Goal: Task Accomplishment & Management: Use online tool/utility

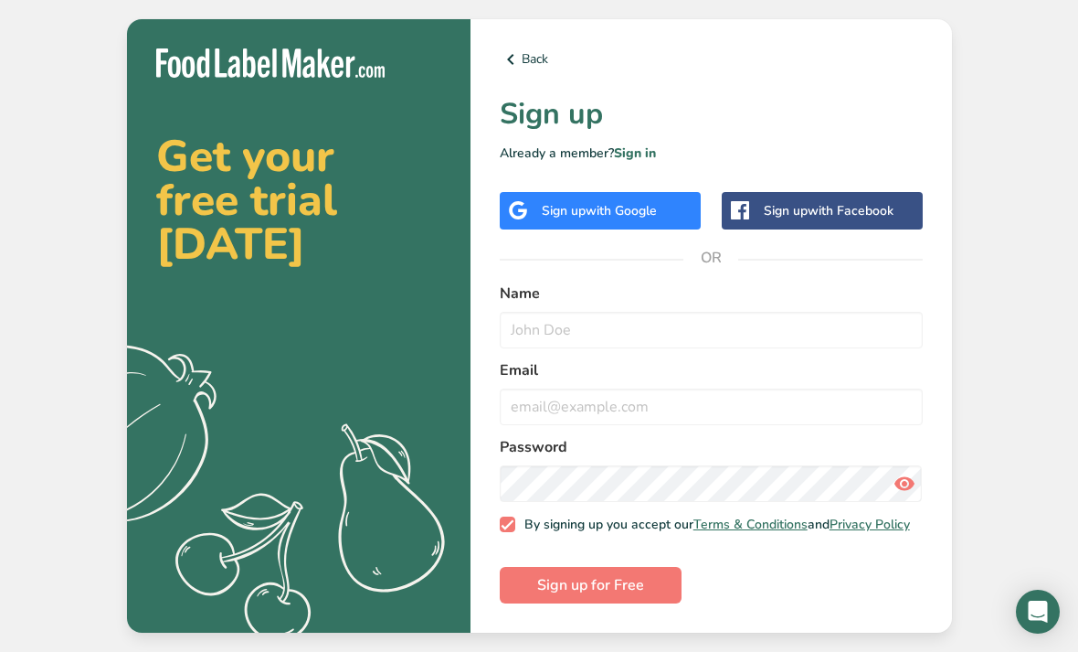
click at [636, 219] on span "with Google" at bounding box center [621, 210] width 71 height 17
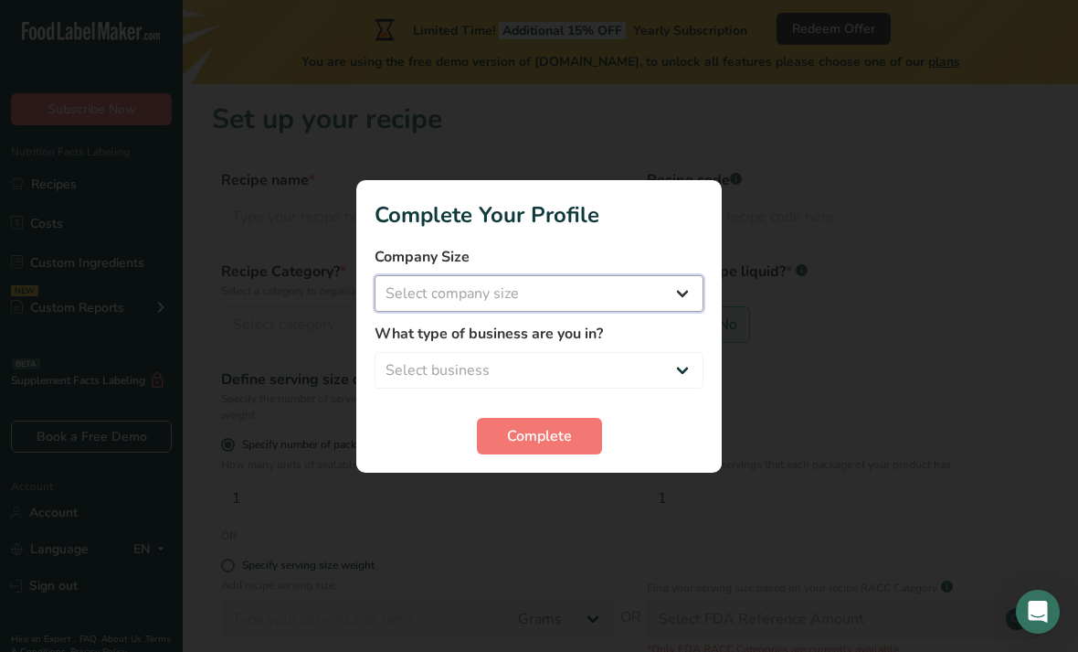
click at [592, 295] on select "Select company size Fewer than 10 Employees 10 to 50 Employees 51 to 500 Employ…" at bounding box center [539, 293] width 329 height 37
select select "1"
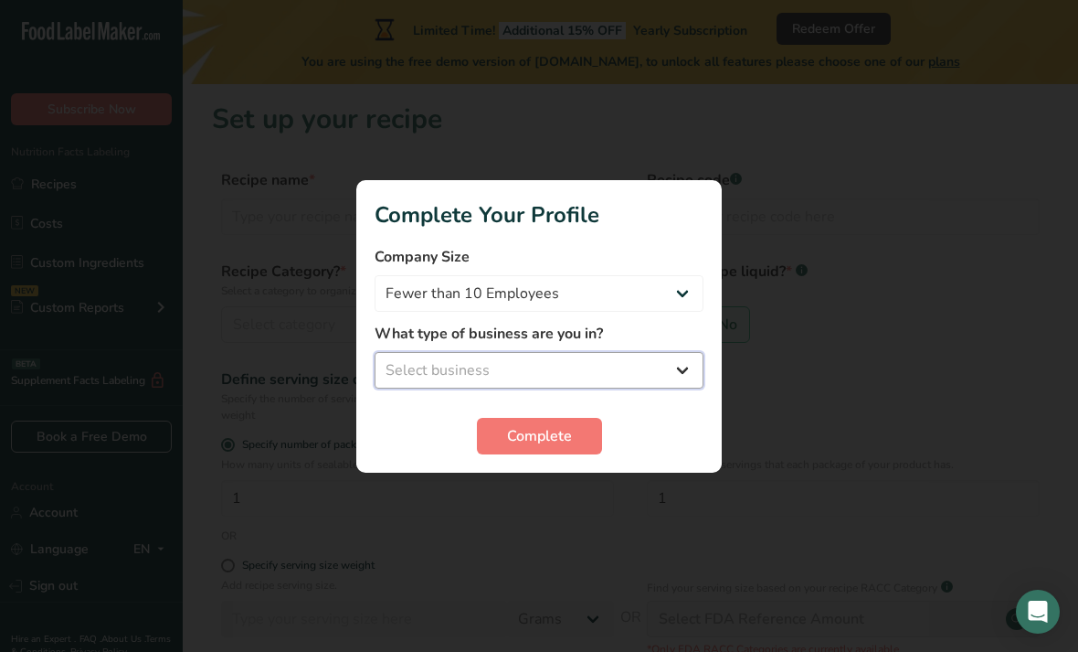
click at [540, 367] on select "Select business Packaged Food Manufacturer Restaurant & Cafe Bakery Meal Plans …" at bounding box center [539, 370] width 329 height 37
select select "1"
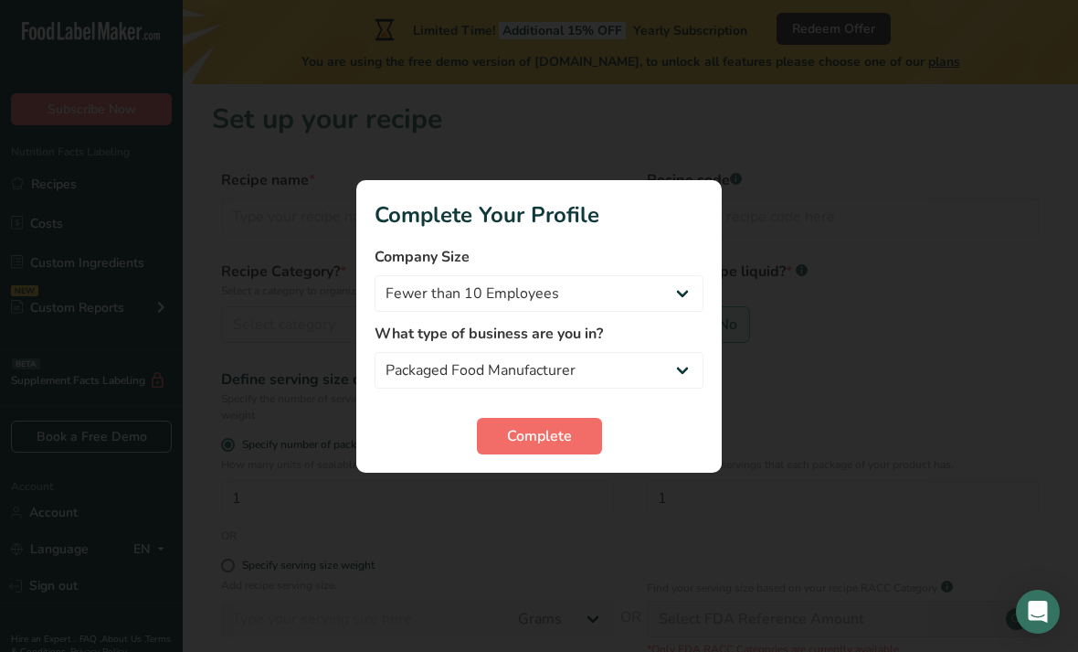
click at [564, 440] on span "Complete" at bounding box center [539, 436] width 65 height 22
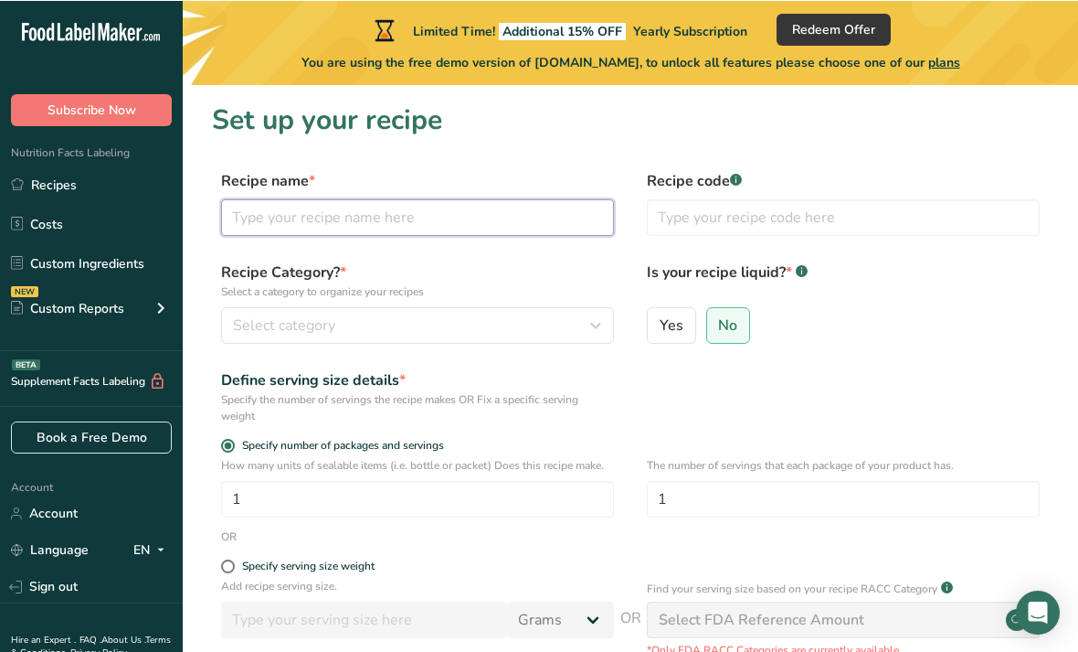
click at [409, 222] on input "text" at bounding box center [417, 216] width 393 height 37
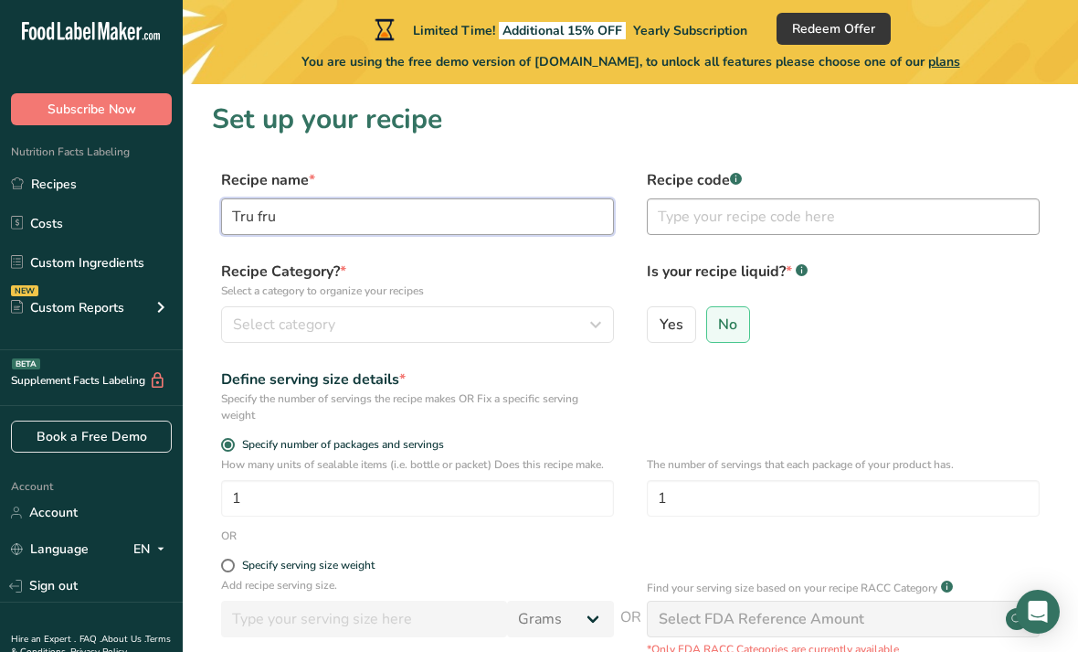
type input "Tru fru"
click at [773, 215] on input "text" at bounding box center [843, 216] width 393 height 37
click at [515, 319] on div "Select category" at bounding box center [412, 324] width 358 height 22
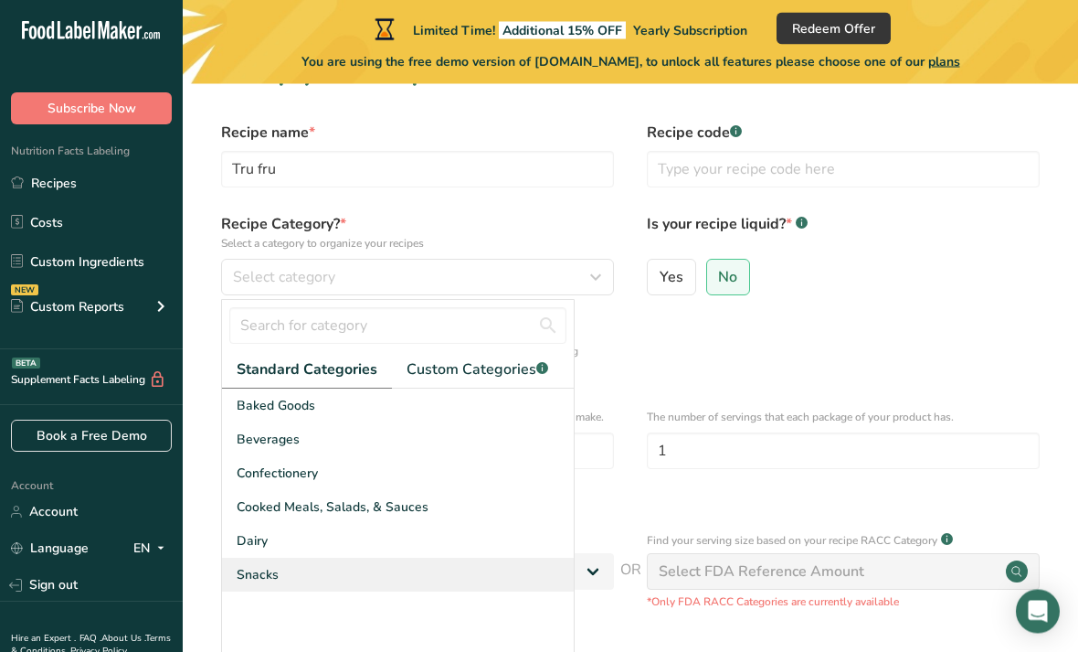
click at [306, 581] on div "Snacks" at bounding box center [398, 575] width 352 height 34
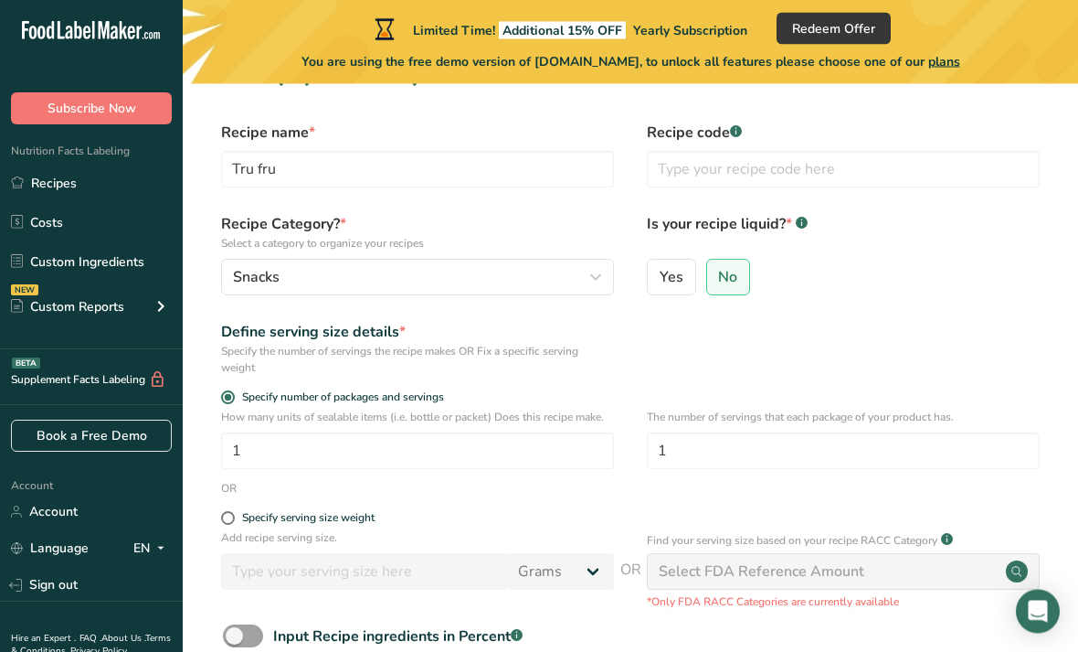
scroll to position [48, 0]
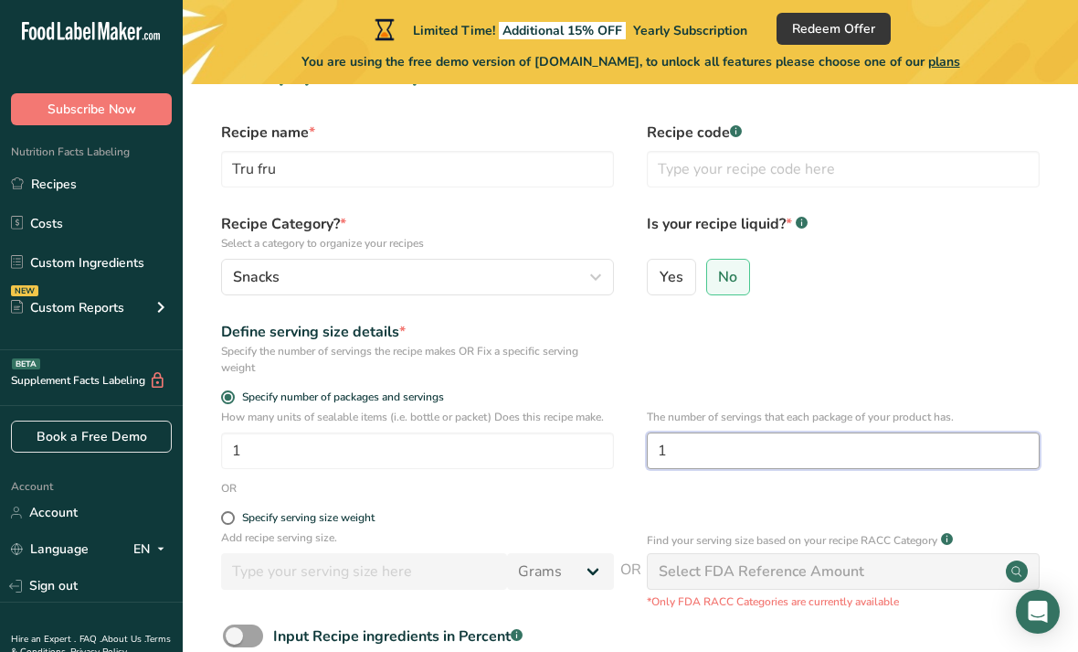
click at [701, 457] on input "1" at bounding box center [843, 450] width 393 height 37
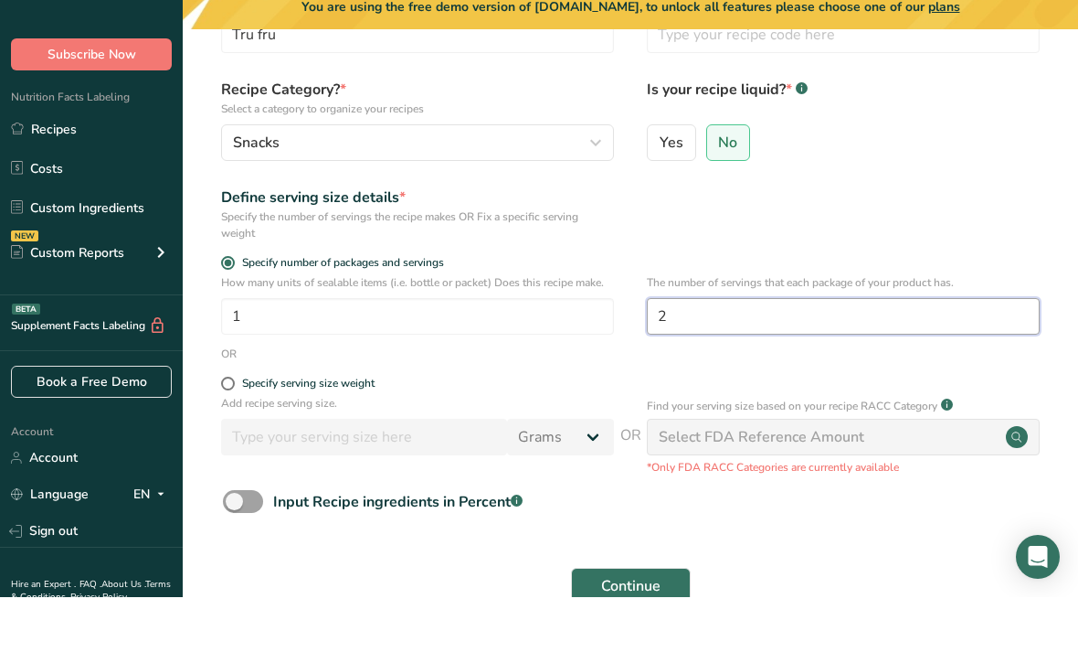
scroll to position [128, 0]
type input "2"
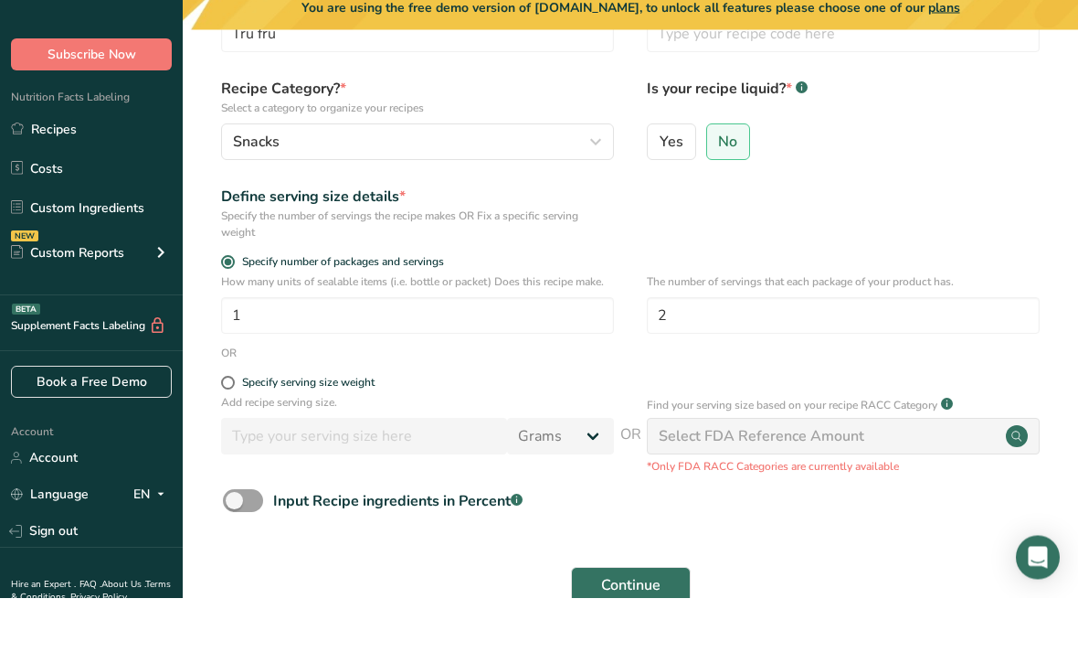
click at [705, 480] on div "Select FDA Reference Amount" at bounding box center [762, 491] width 206 height 22
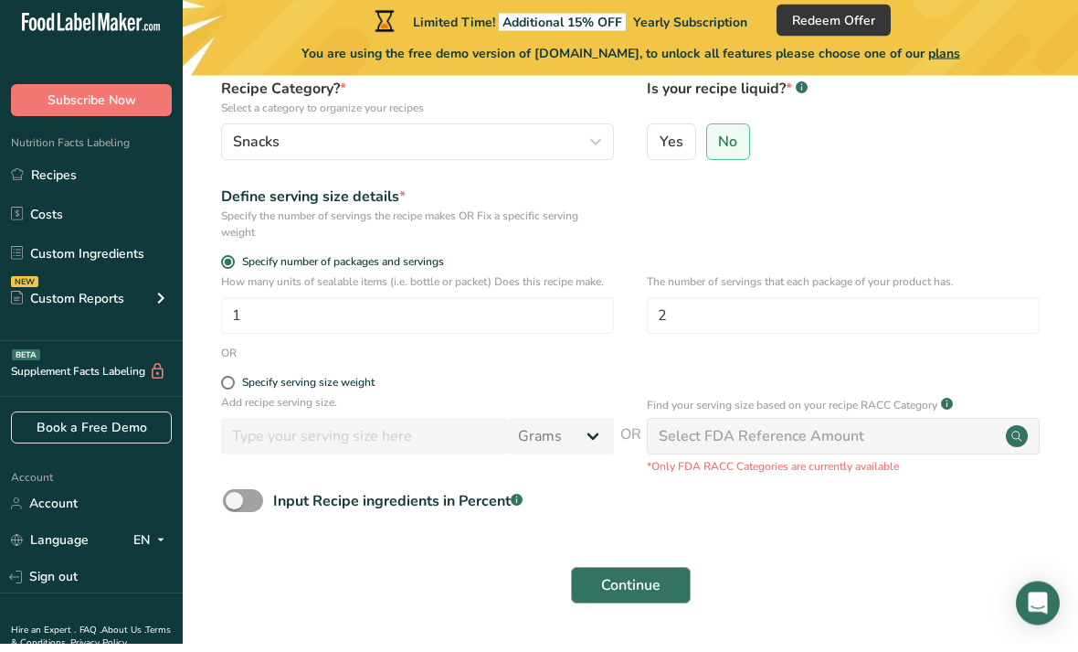
click at [643, 576] on button "Continue" at bounding box center [631, 594] width 120 height 37
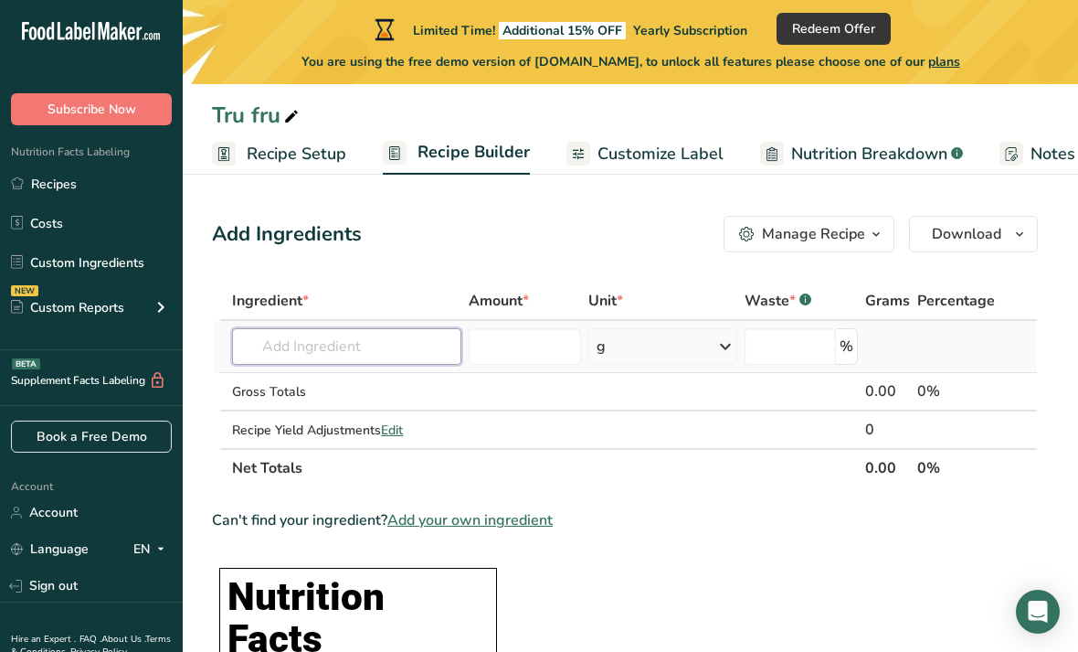
click at [381, 338] on input "text" at bounding box center [346, 346] width 229 height 37
paste input "AM • Freeze-dried strawberries – 1 cup (halves or slices work best) • Freeze-dr…"
type input "AM • Freeze-dried strawberries – 1 cup (halves or slices work best) • Freeze-dr…"
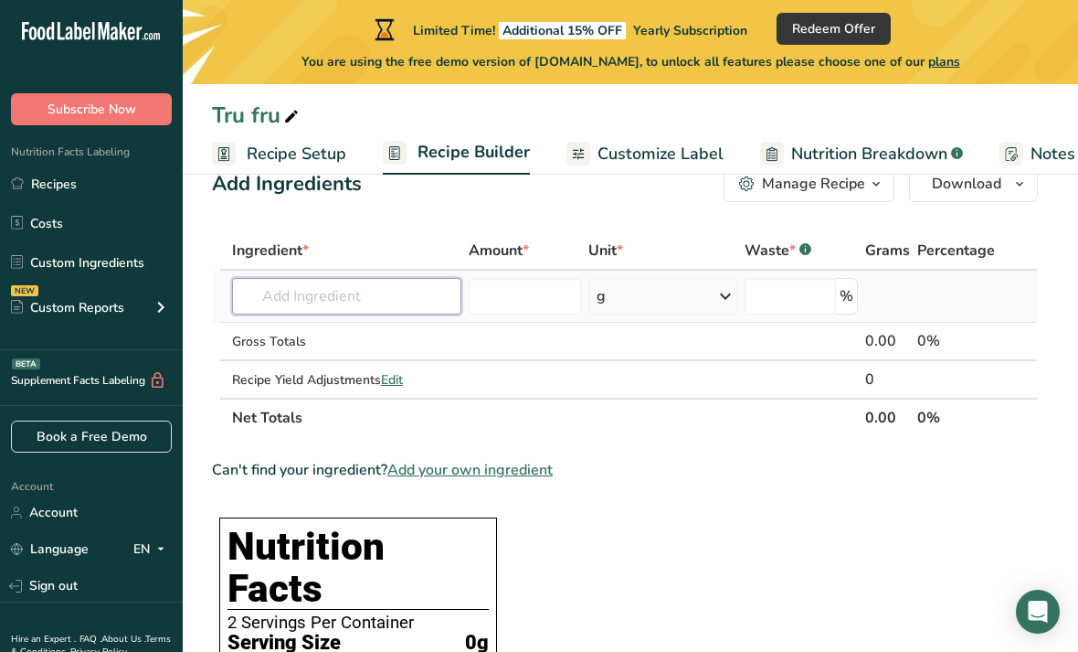
scroll to position [44, 0]
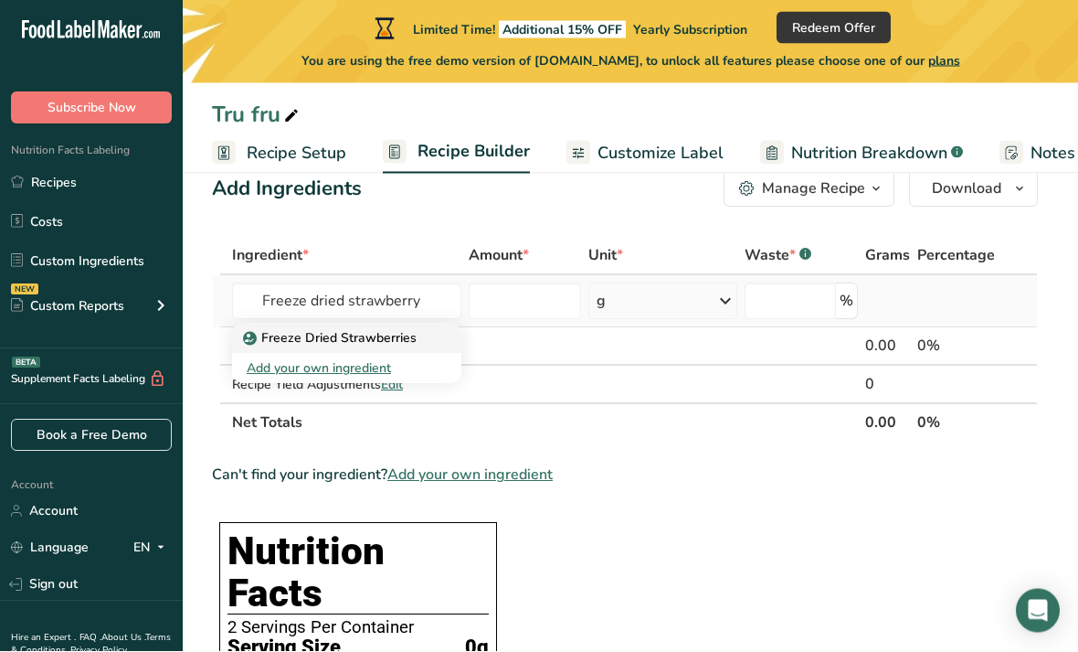
click at [387, 332] on p "Freeze Dried Strawberries" at bounding box center [332, 339] width 170 height 19
type input "Freeze Dried Strawberries"
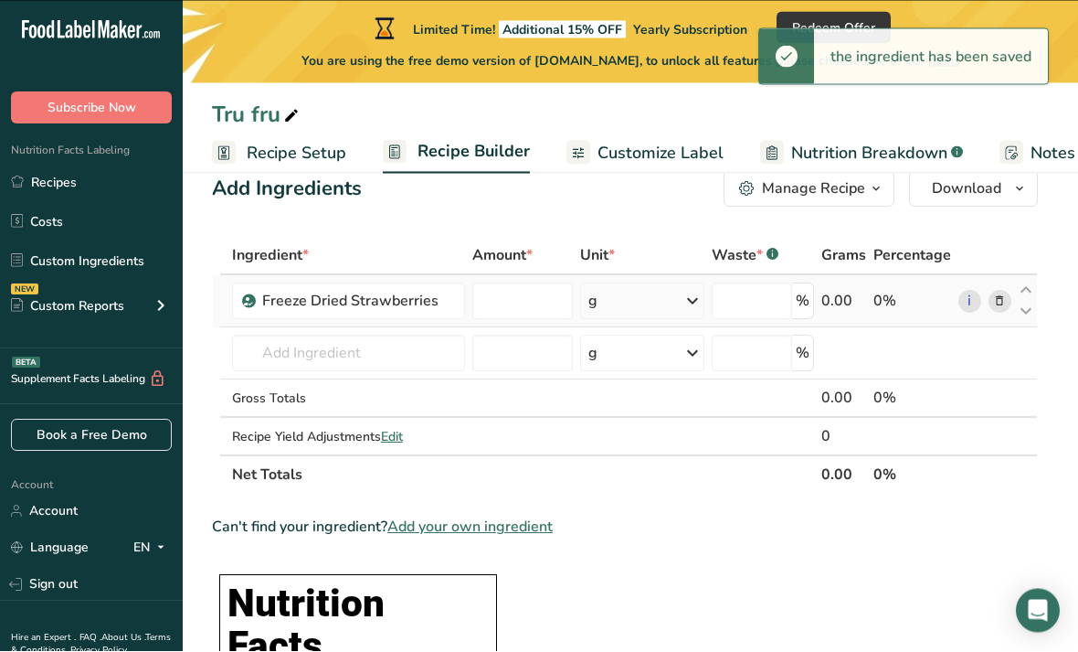
type input "0"
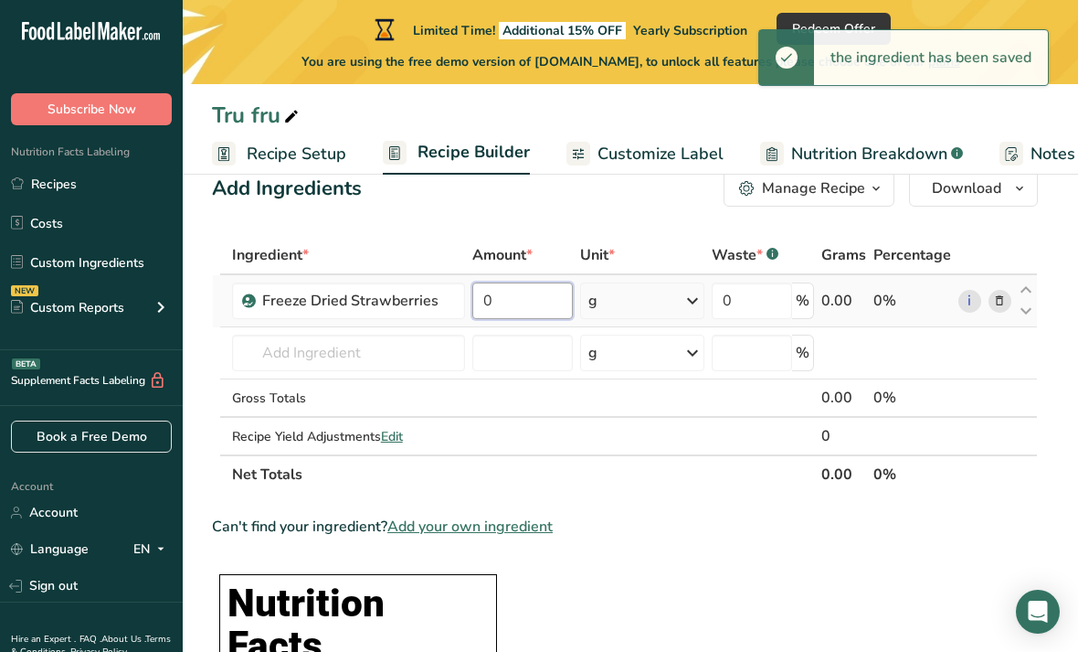
click at [532, 309] on input "0" at bounding box center [522, 300] width 101 height 37
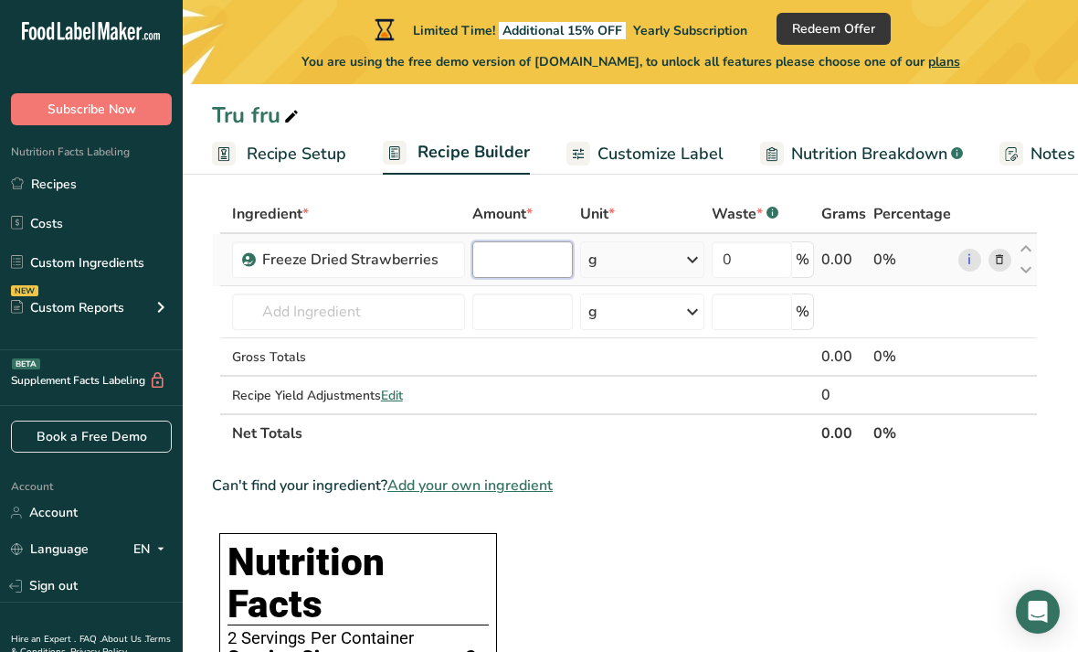
scroll to position [72, 0]
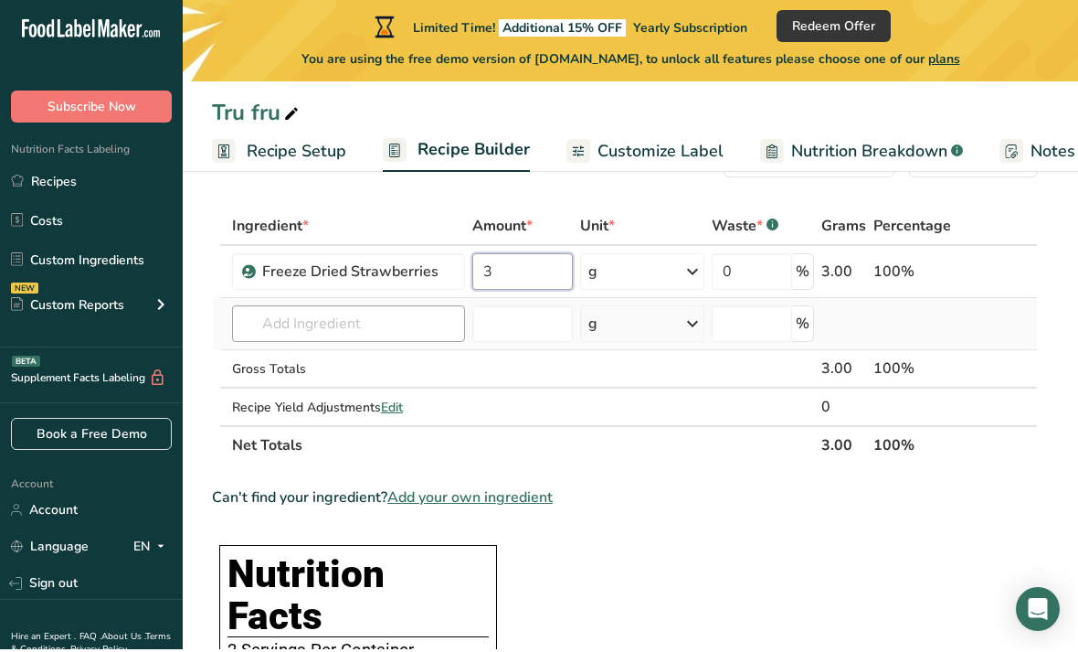
type input "3"
click at [353, 314] on div "Ingredient * Amount * Unit * Waste * .a-a{fill:#347362;}.b-a{fill:#fff;} Grams …" at bounding box center [625, 338] width 826 height 258
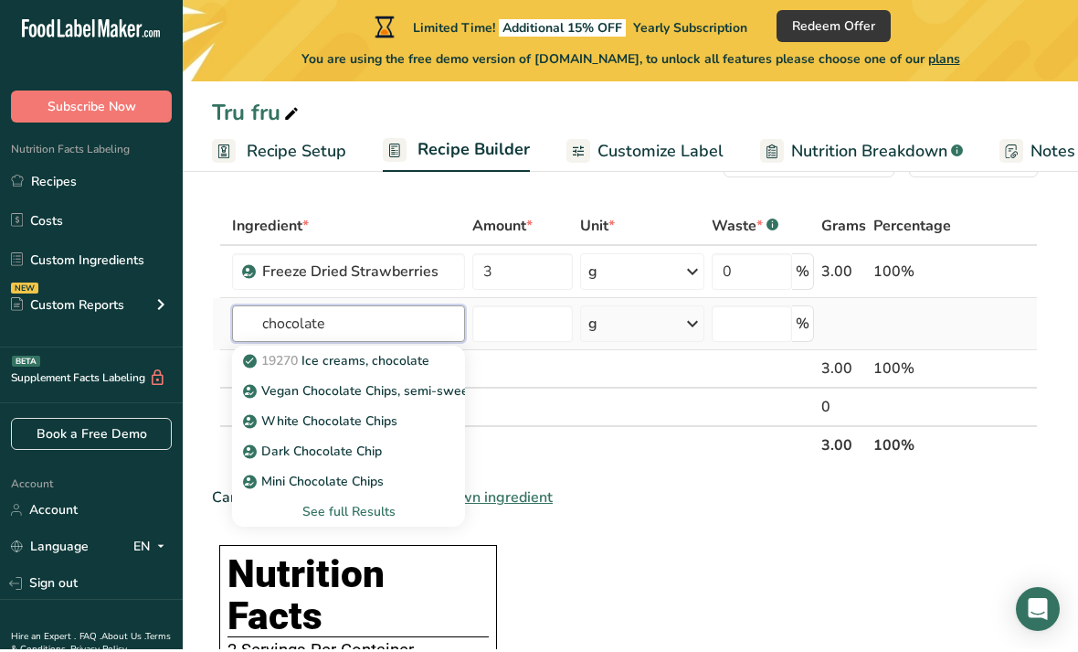
type input "chocolate"
click at [353, 514] on div "See full Results" at bounding box center [349, 513] width 205 height 19
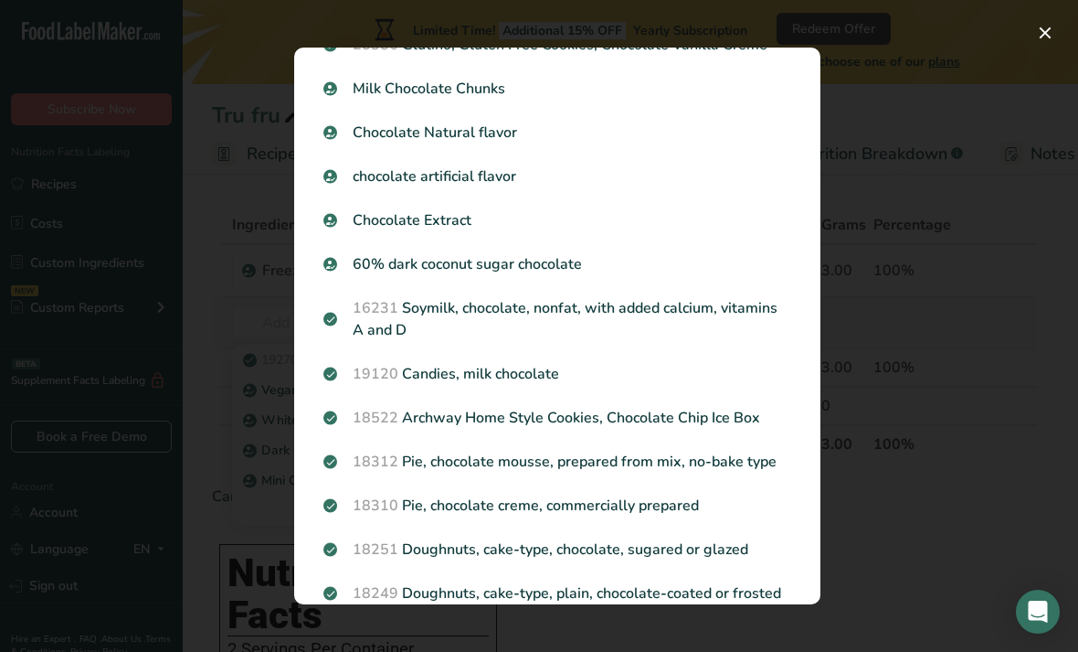
scroll to position [475, 0]
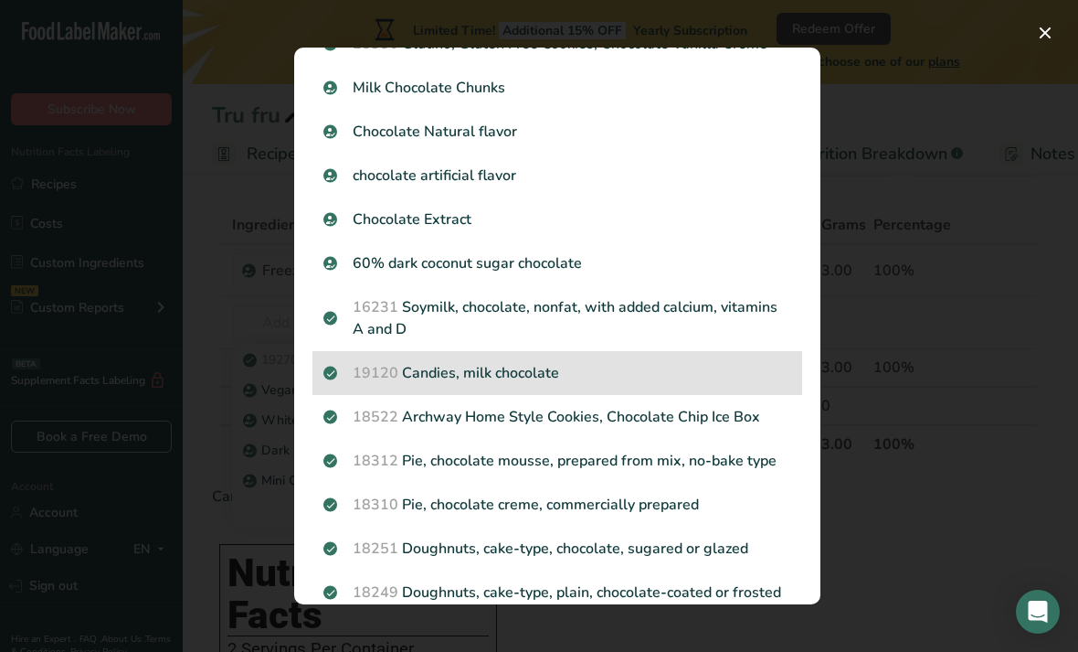
click at [519, 376] on p "19120 Candies, milk chocolate" at bounding box center [557, 373] width 468 height 22
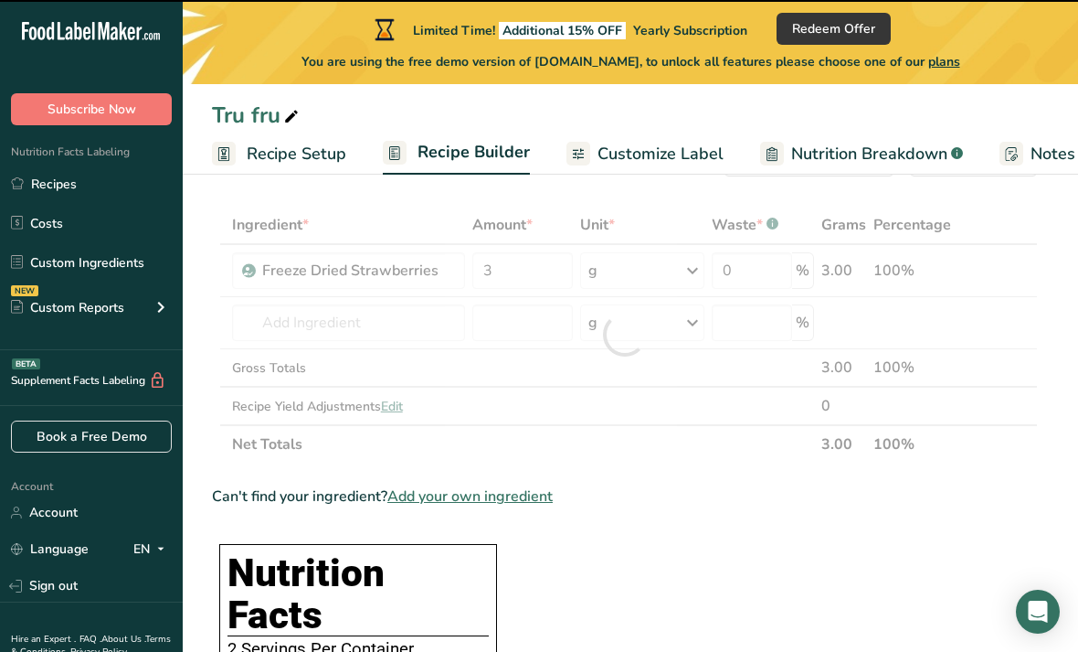
type input "0"
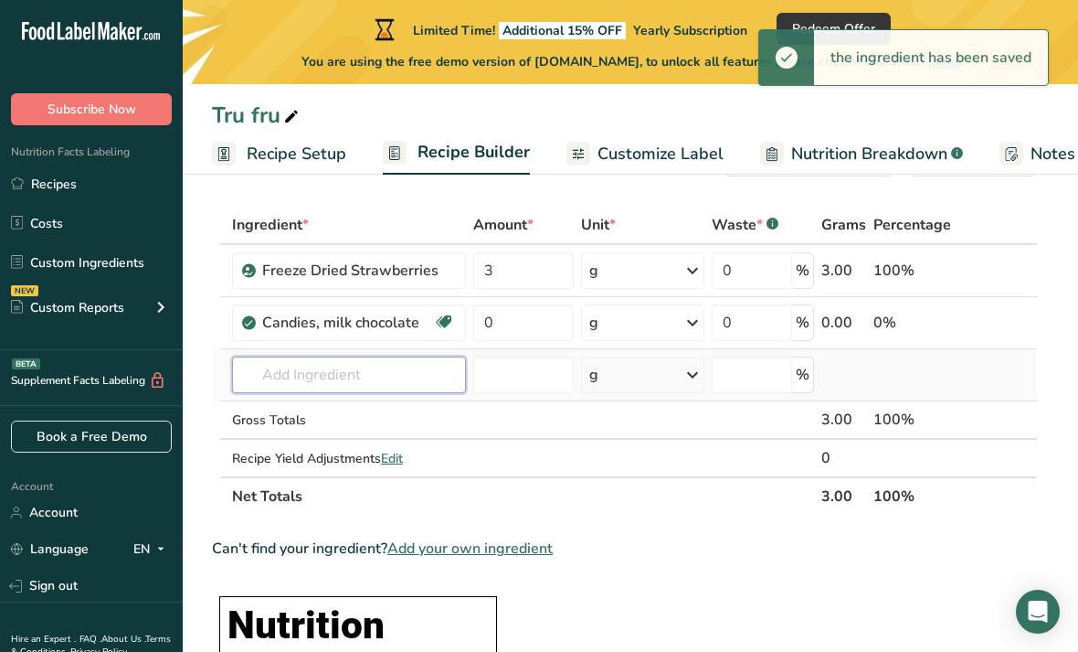
click at [399, 371] on input "text" at bounding box center [349, 374] width 234 height 37
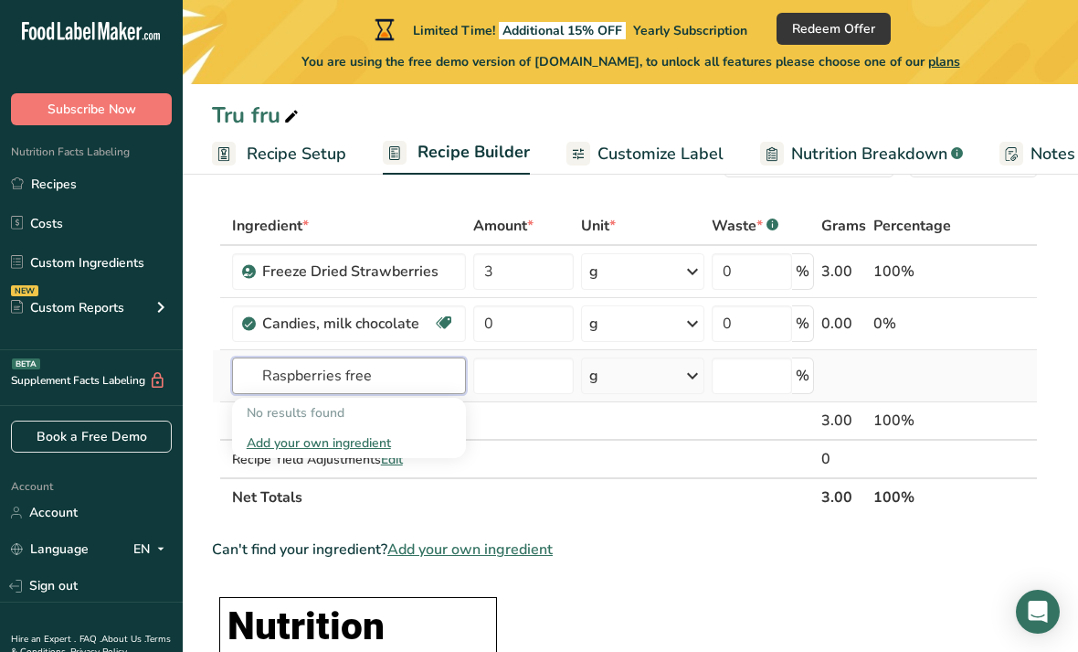
click at [340, 383] on input "Raspberries free" at bounding box center [349, 375] width 234 height 37
click at [344, 373] on input "Raspberries free" at bounding box center [349, 375] width 234 height 37
click at [332, 373] on input "Freeze dried raspberries" at bounding box center [349, 375] width 234 height 37
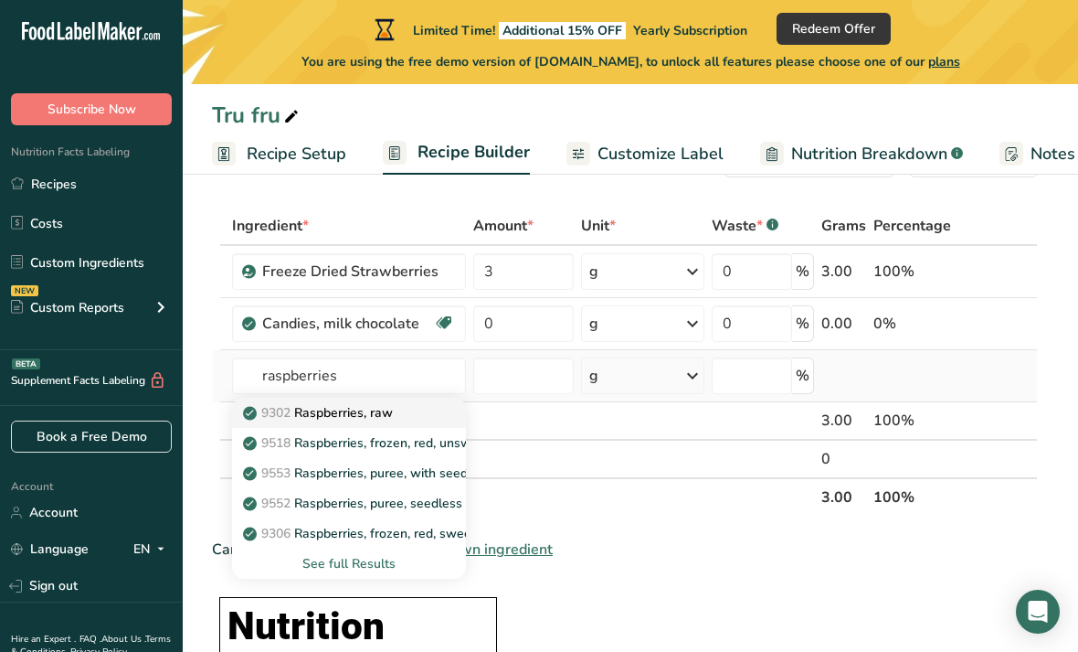
click at [360, 406] on p "9302 Raspberries, raw" at bounding box center [320, 412] width 146 height 19
type input "Raspberries, raw"
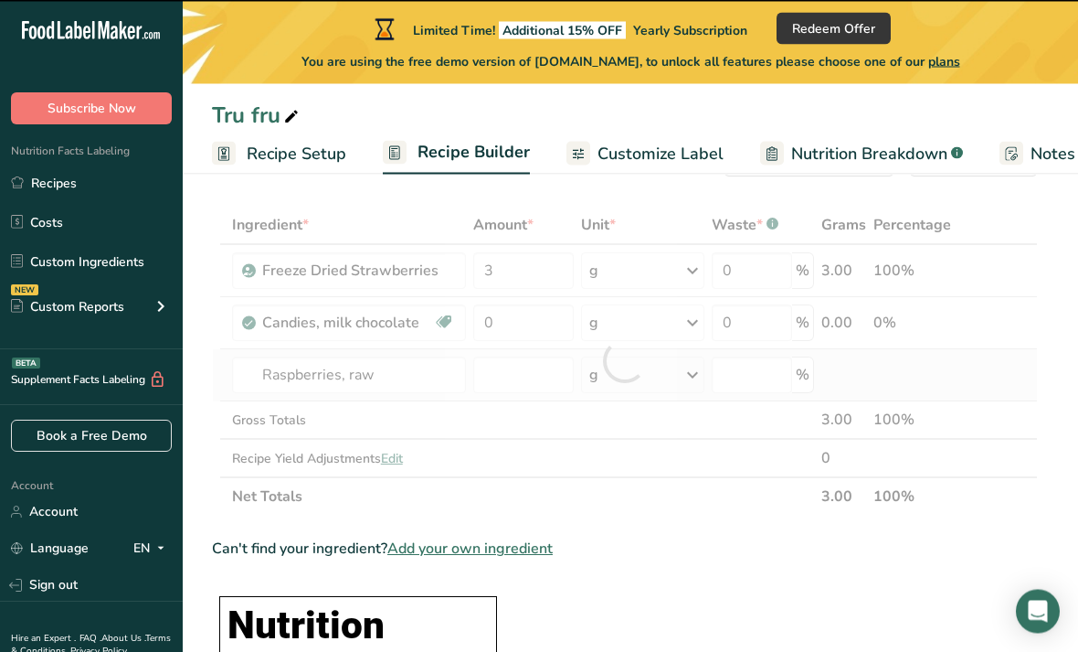
type input "0"
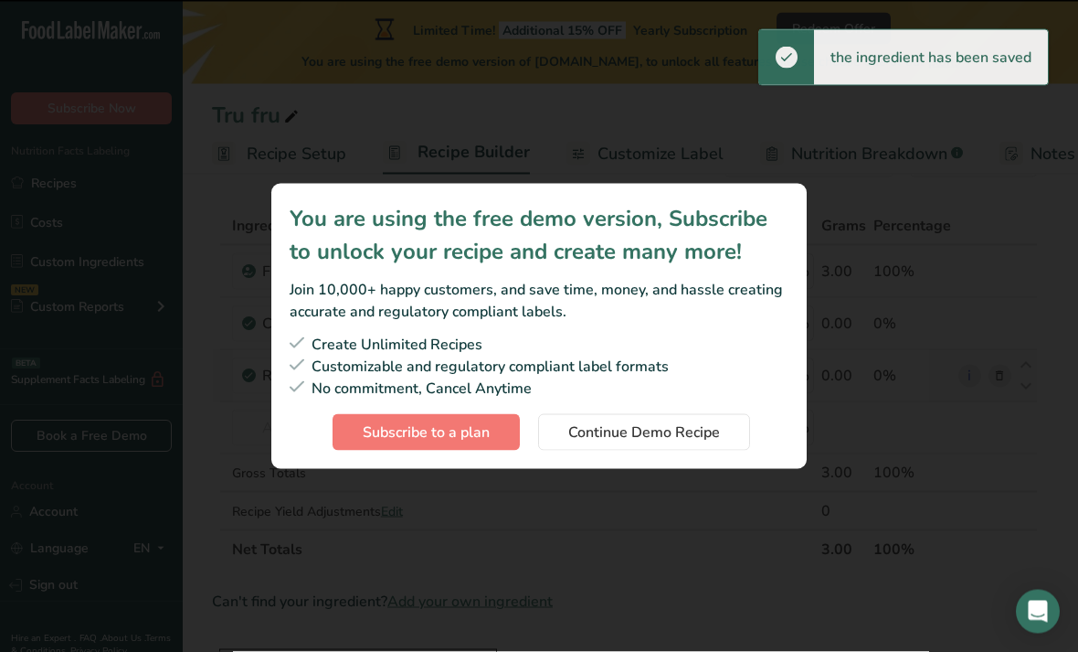
scroll to position [76, 0]
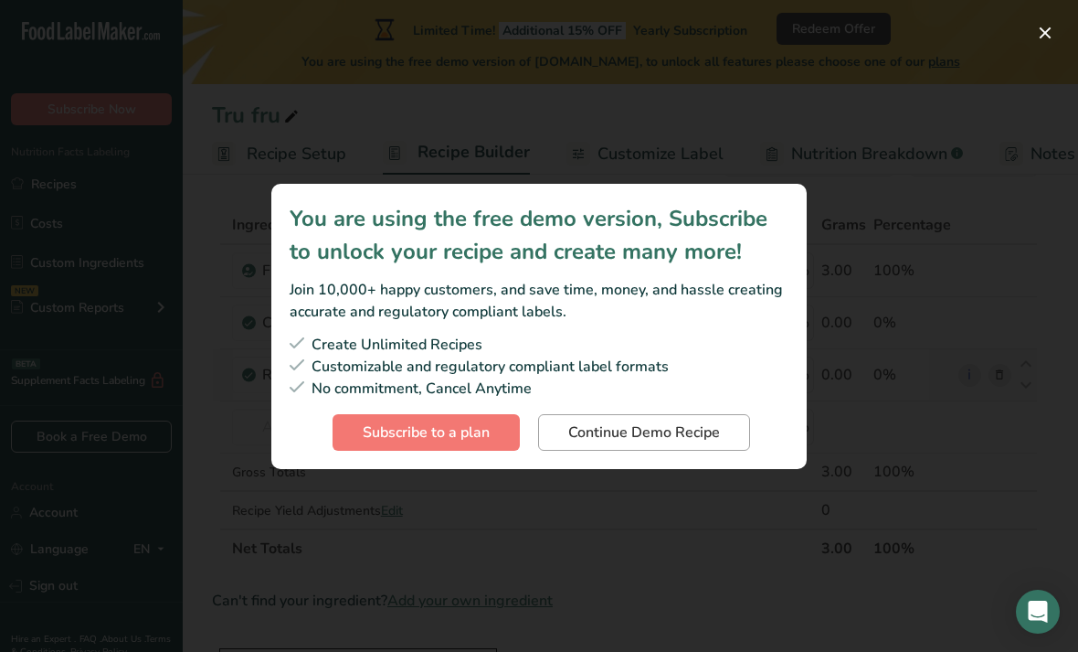
click at [631, 443] on span "Continue Demo Recipe" at bounding box center [644, 432] width 152 height 22
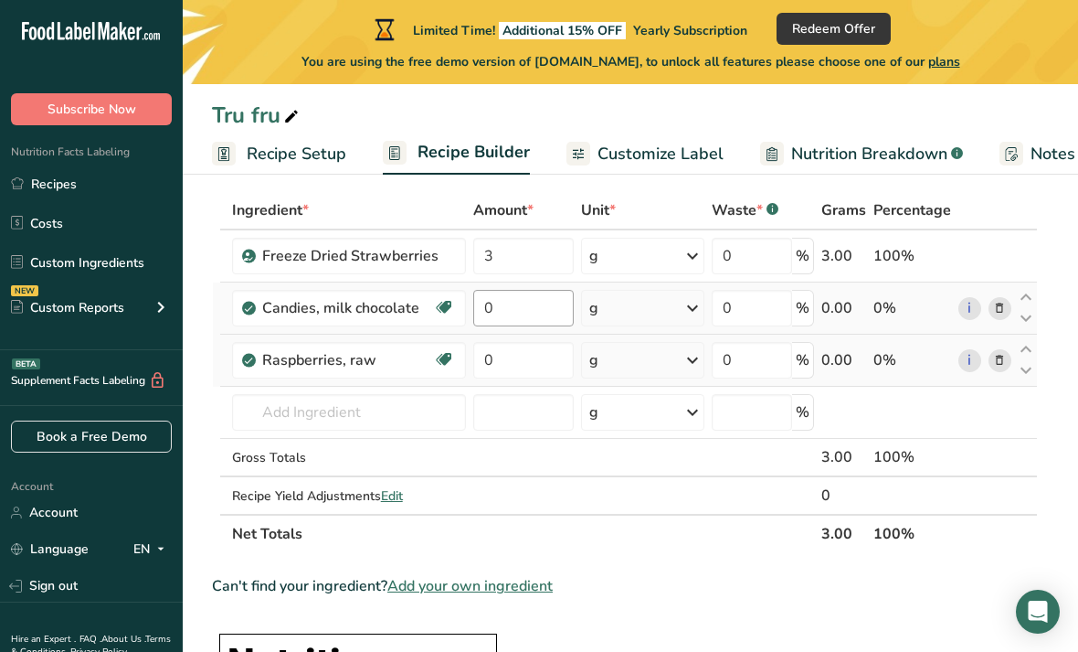
scroll to position [89, 0]
click at [810, 282] on td "0 %" at bounding box center [763, 257] width 110 height 52
click at [792, 263] on input "0" at bounding box center [752, 256] width 80 height 37
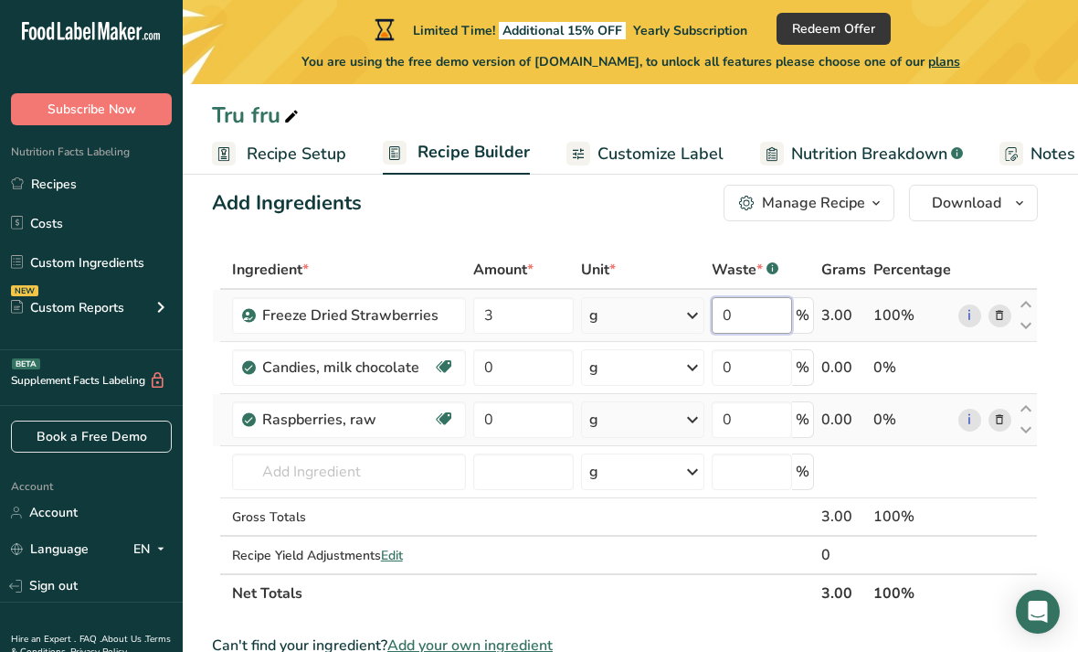
scroll to position [0, 0]
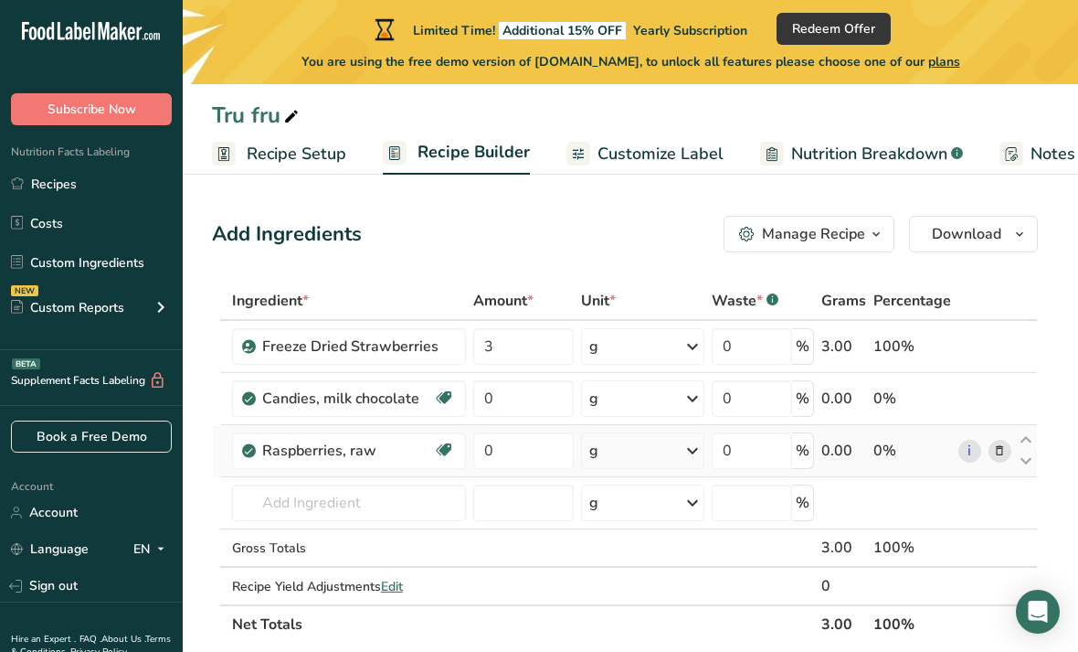
click at [897, 154] on span "Nutrition Breakdown" at bounding box center [869, 154] width 156 height 25
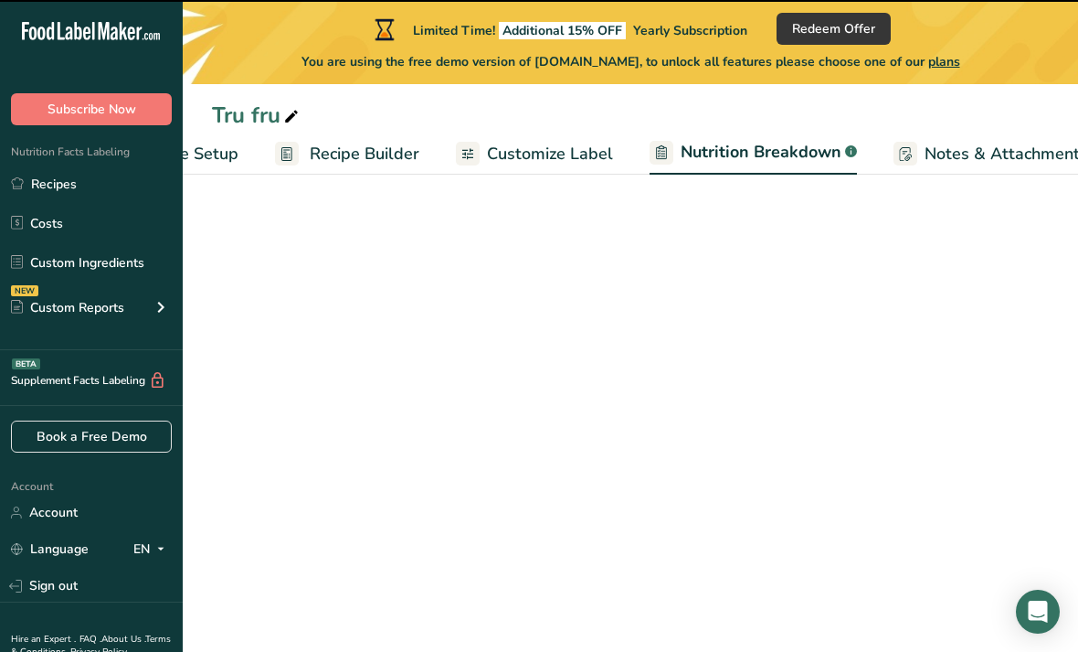
select select "Calories"
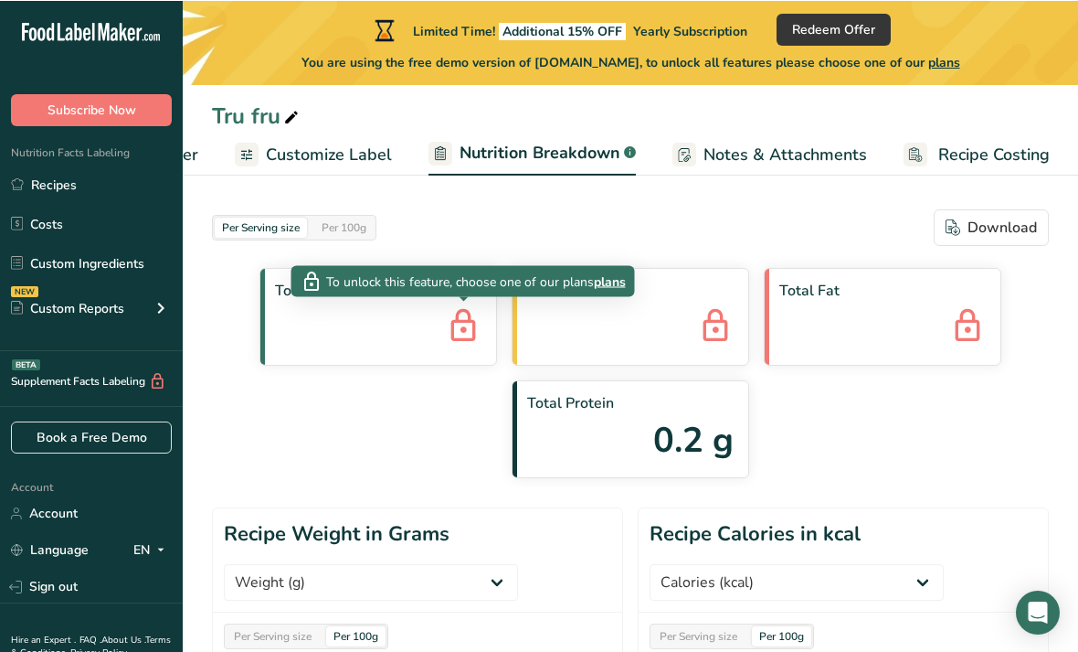
scroll to position [0, 327]
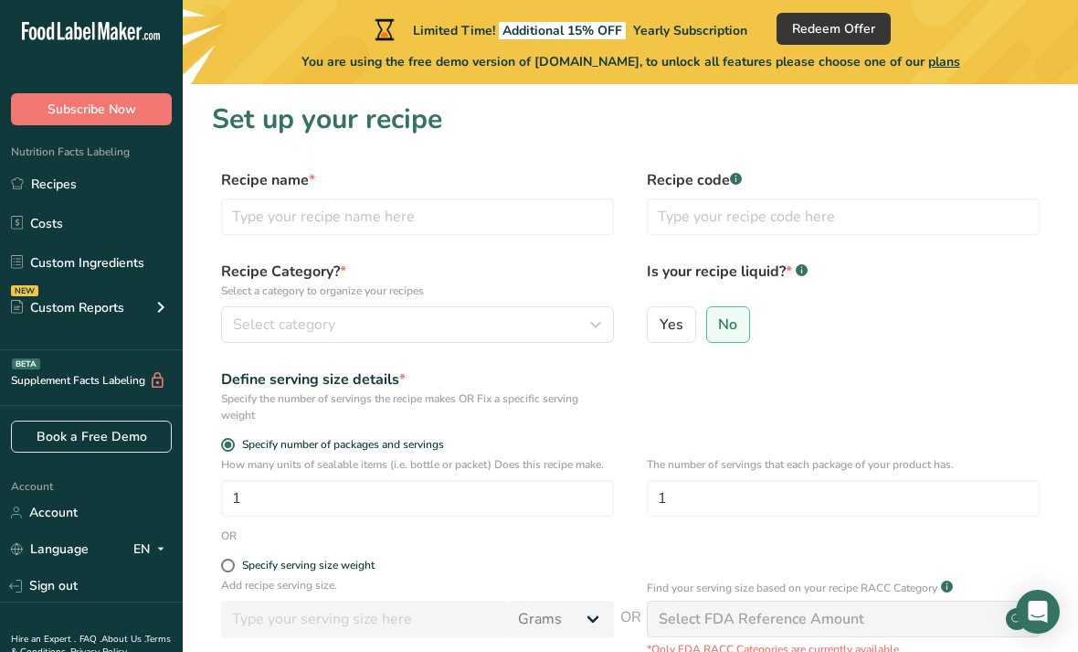
scroll to position [175, 0]
